Goal: Find specific page/section: Find specific page/section

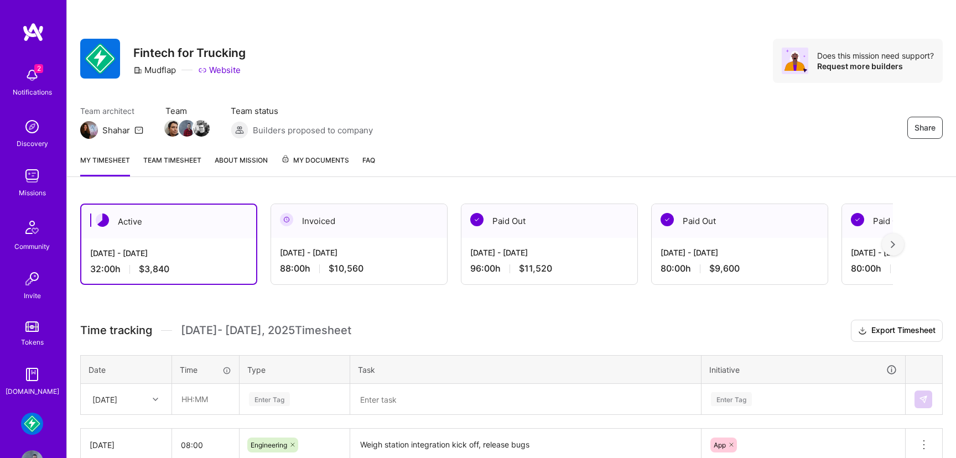
click at [34, 183] on img at bounding box center [32, 176] width 22 height 22
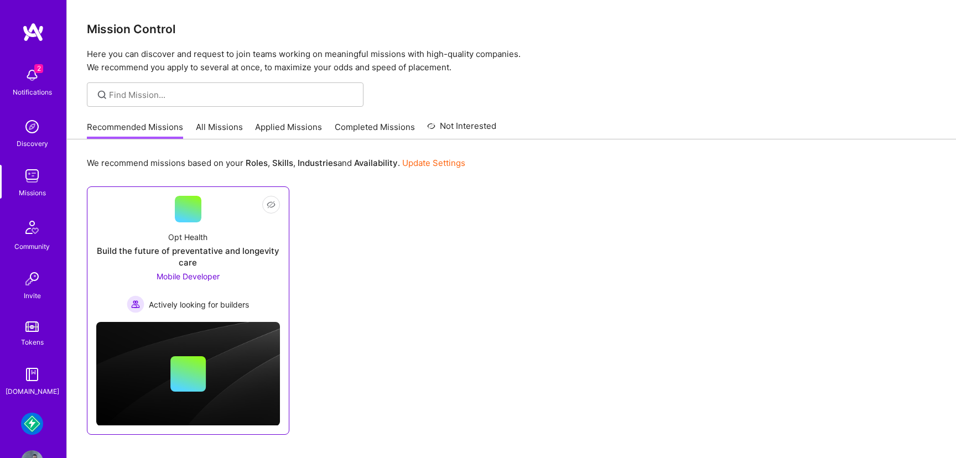
scroll to position [33, 0]
